Goal: Information Seeking & Learning: Learn about a topic

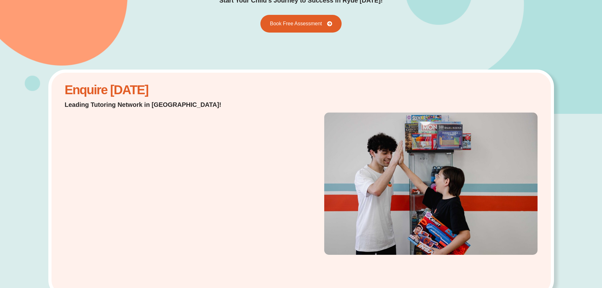
scroll to position [126, 0]
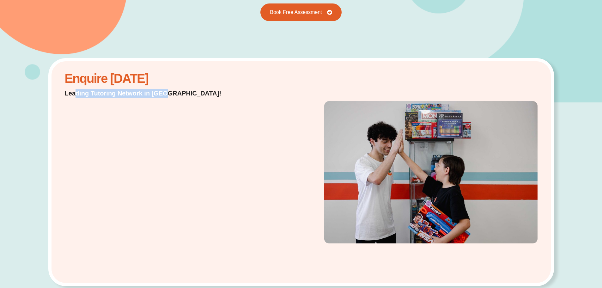
drag, startPoint x: 75, startPoint y: 96, endPoint x: 178, endPoint y: 95, distance: 103.7
click at [169, 95] on p "Leading Tutoring Network in [GEOGRAPHIC_DATA]!" at bounding box center [151, 93] width 173 height 9
click at [181, 95] on p "Leading Tutoring Network in [GEOGRAPHIC_DATA]!" at bounding box center [151, 93] width 173 height 9
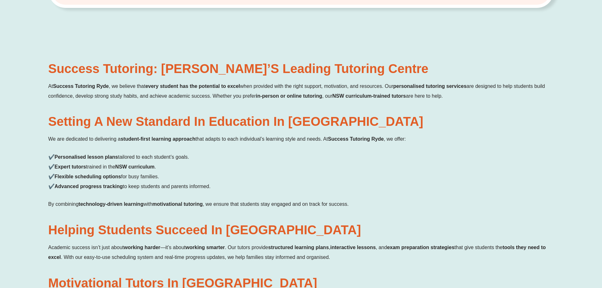
scroll to position [411, 0]
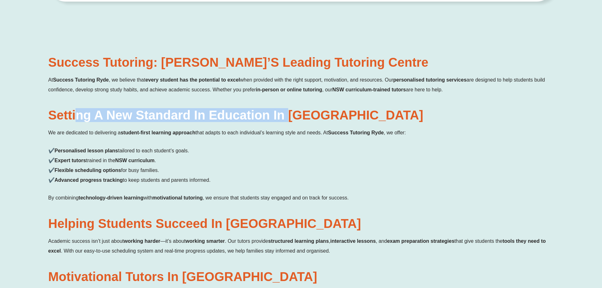
drag, startPoint x: 109, startPoint y: 117, endPoint x: 325, endPoint y: 117, distance: 215.8
click at [321, 117] on h2 "Setting a New Standard in Education in [GEOGRAPHIC_DATA]" at bounding box center [301, 115] width 506 height 13
click at [339, 117] on h2 "Setting a New Standard in Education in [GEOGRAPHIC_DATA]" at bounding box center [301, 115] width 506 height 13
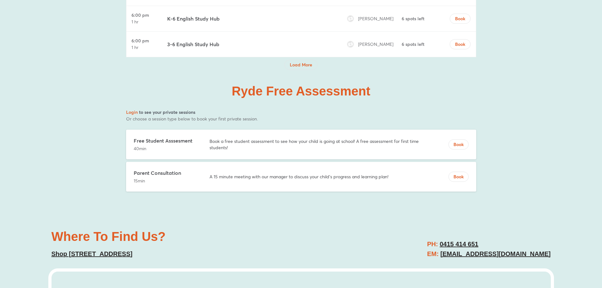
scroll to position [2718, 0]
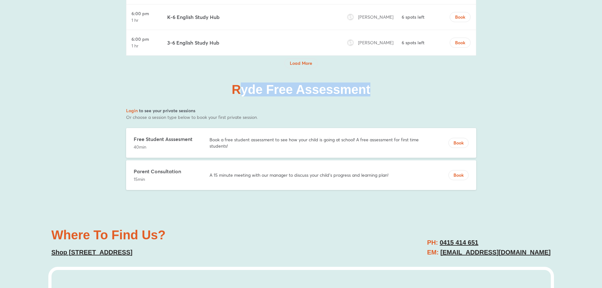
drag, startPoint x: 240, startPoint y: 68, endPoint x: 393, endPoint y: 70, distance: 152.6
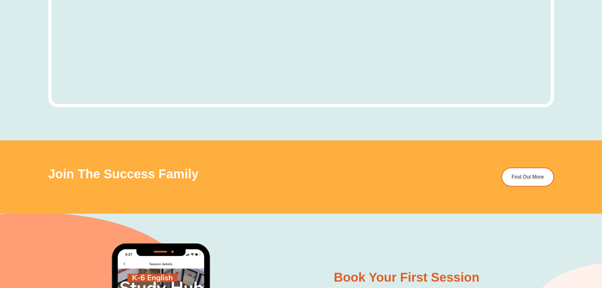
scroll to position [3002, 0]
